Goal: Task Accomplishment & Management: Manage account settings

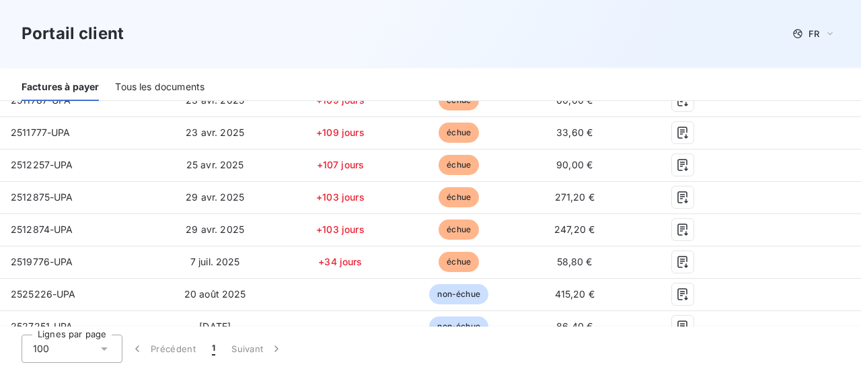
scroll to position [666, 0]
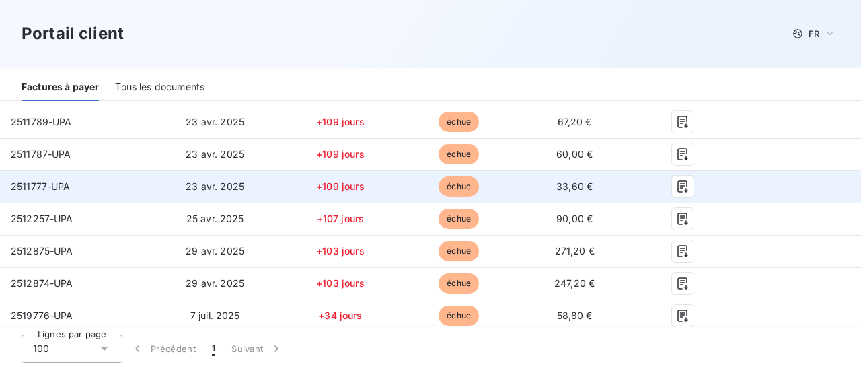
scroll to position [397, 0]
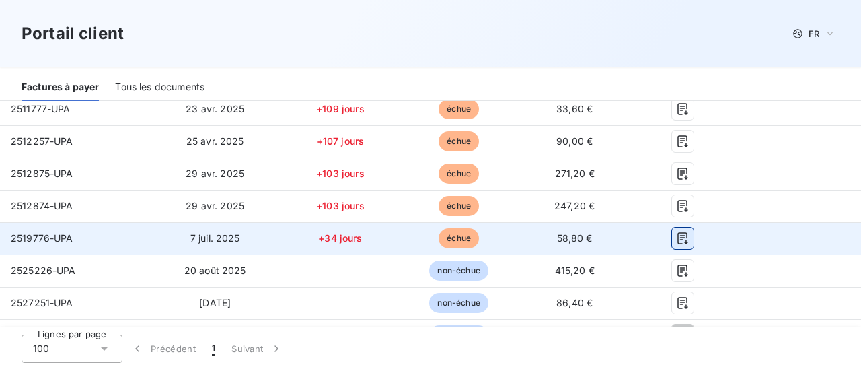
click at [677, 237] on icon "button" at bounding box center [682, 237] width 13 height 13
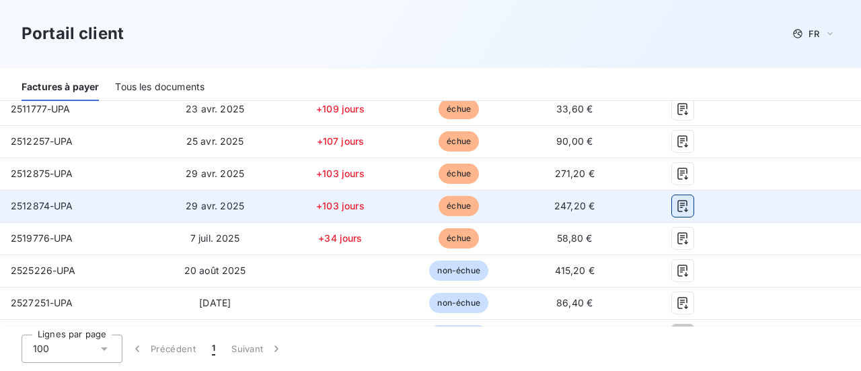
click at [678, 204] on icon "button" at bounding box center [683, 206] width 10 height 12
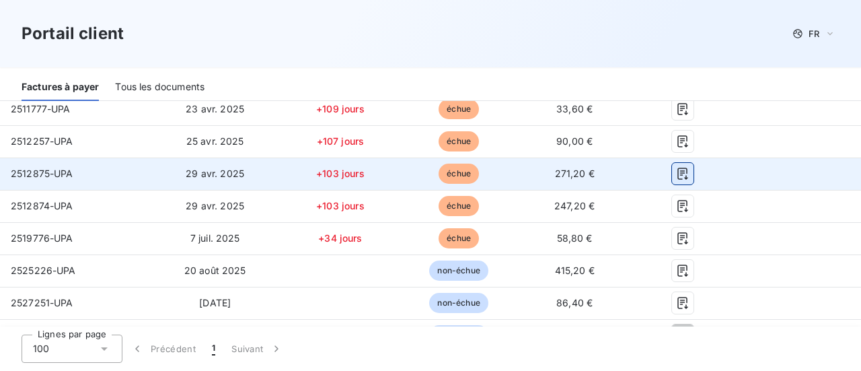
click at [678, 170] on icon "button" at bounding box center [683, 173] width 10 height 12
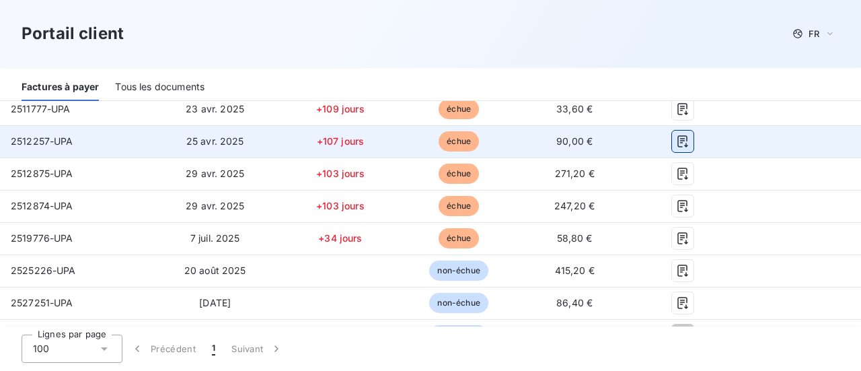
click at [678, 140] on icon "button" at bounding box center [683, 141] width 10 height 12
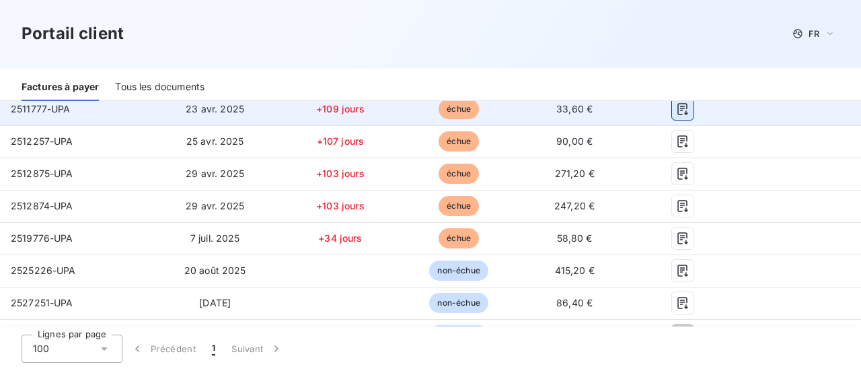
click at [676, 111] on icon "button" at bounding box center [682, 108] width 13 height 13
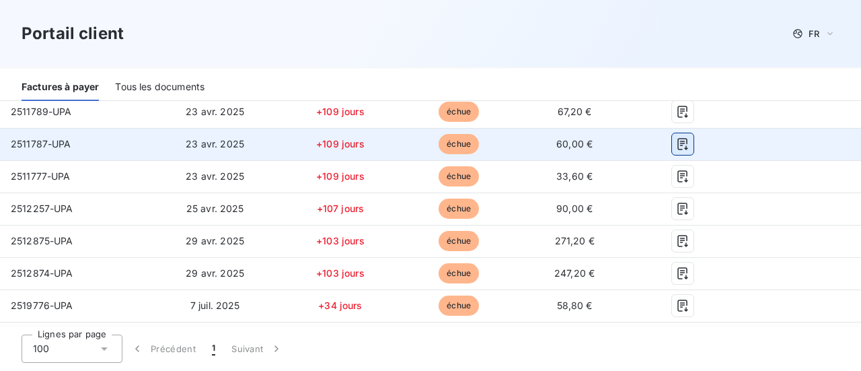
click at [680, 147] on icon "button" at bounding box center [682, 143] width 13 height 13
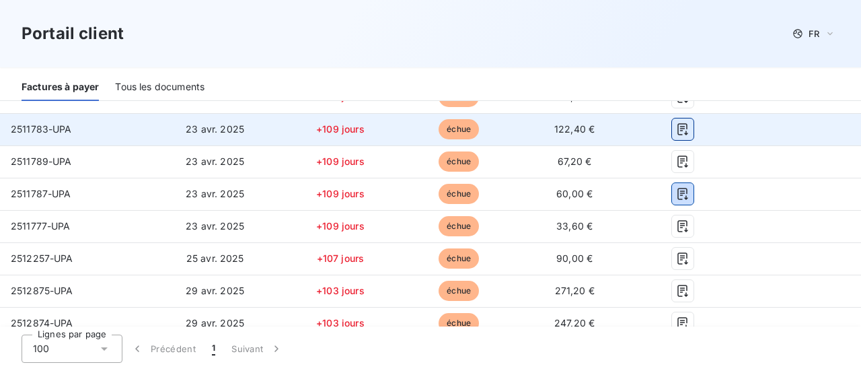
scroll to position [262, 0]
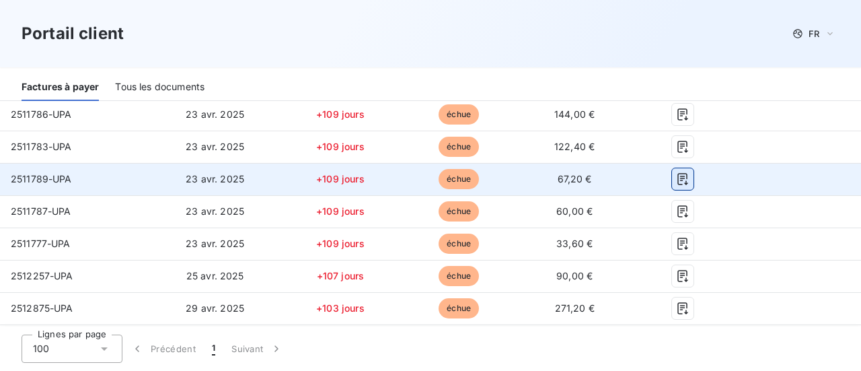
click at [678, 176] on icon "button" at bounding box center [683, 179] width 10 height 12
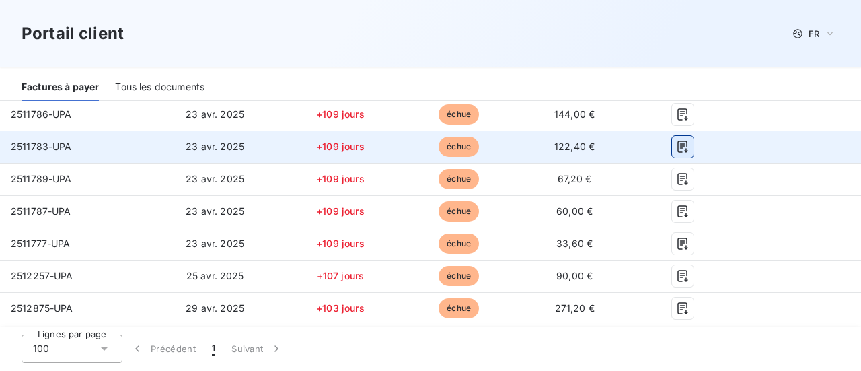
click at [675, 153] on button "button" at bounding box center [683, 147] width 22 height 22
drag, startPoint x: 674, startPoint y: 114, endPoint x: 663, endPoint y: 136, distance: 24.7
click at [676, 114] on icon "button" at bounding box center [682, 114] width 13 height 13
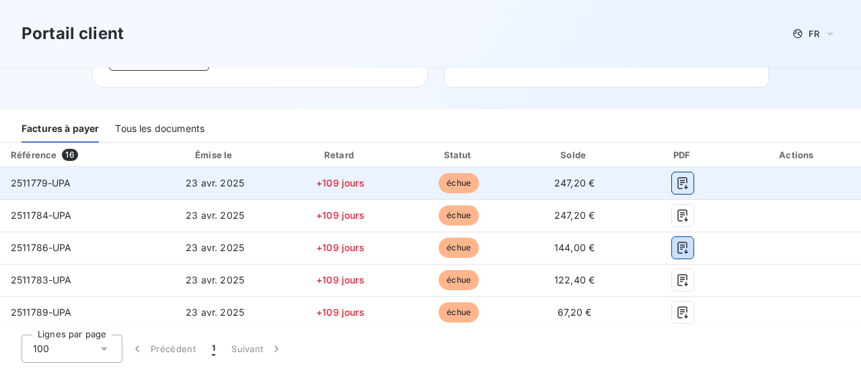
scroll to position [128, 0]
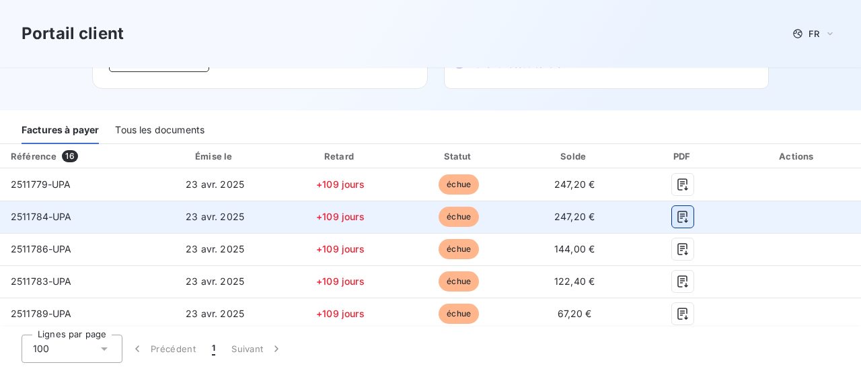
click at [678, 221] on icon "button" at bounding box center [682, 216] width 13 height 13
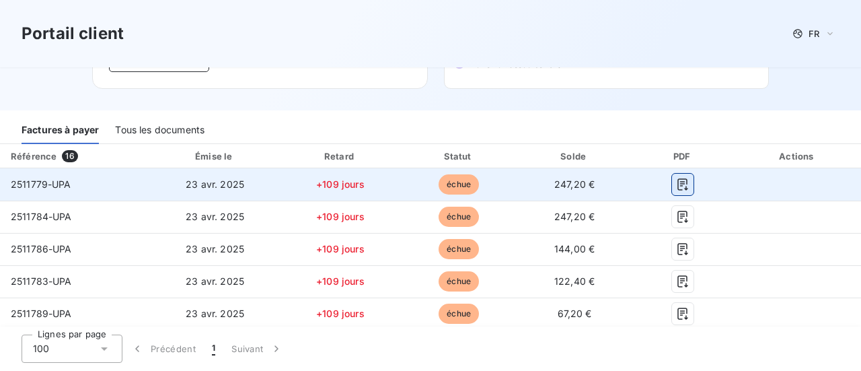
click at [676, 180] on icon "button" at bounding box center [682, 184] width 13 height 13
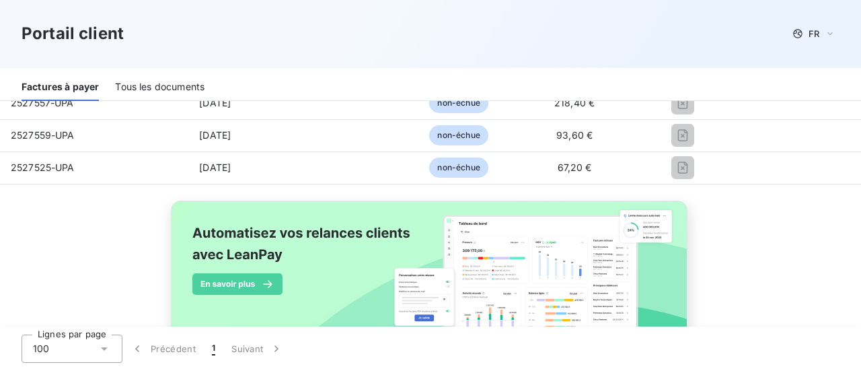
scroll to position [599, 0]
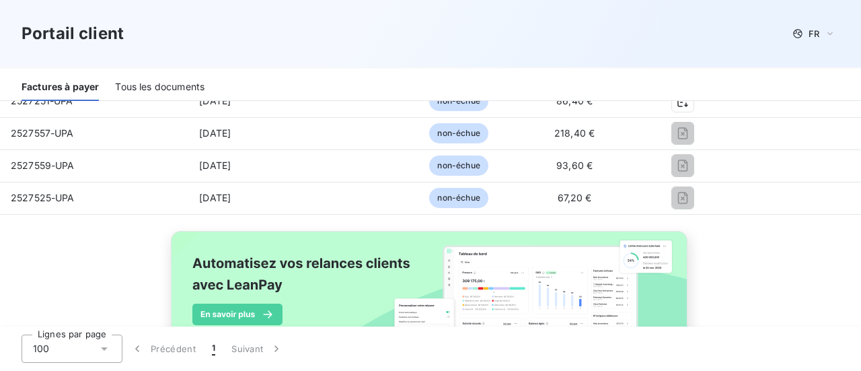
click at [215, 352] on span "Précédent 1 Suivant" at bounding box center [206, 348] width 169 height 28
click at [110, 349] on div "100" at bounding box center [72, 348] width 101 height 28
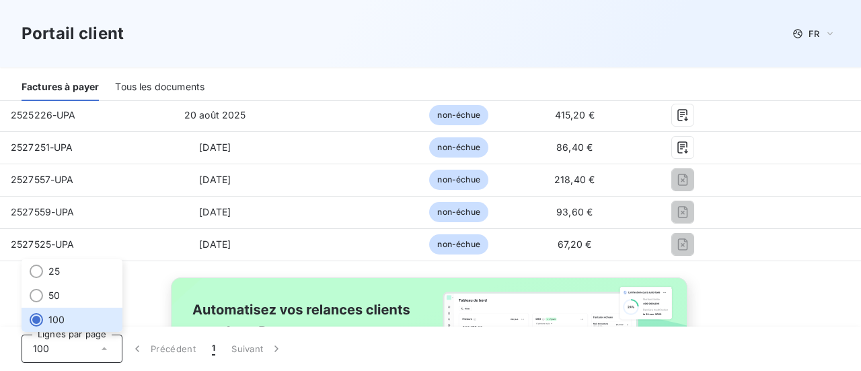
scroll to position [531, 0]
